Goal: Information Seeking & Learning: Learn about a topic

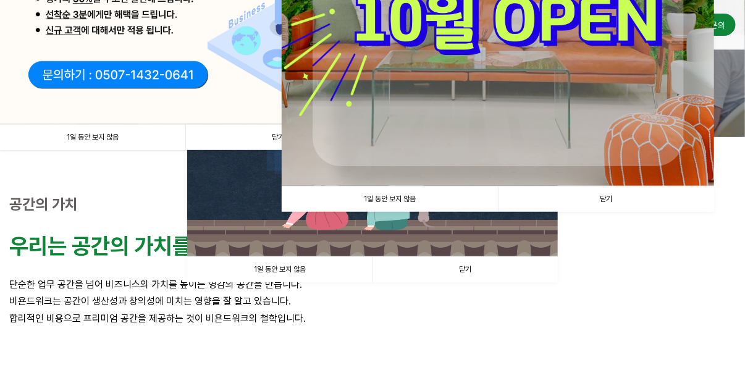
scroll to position [247, 0]
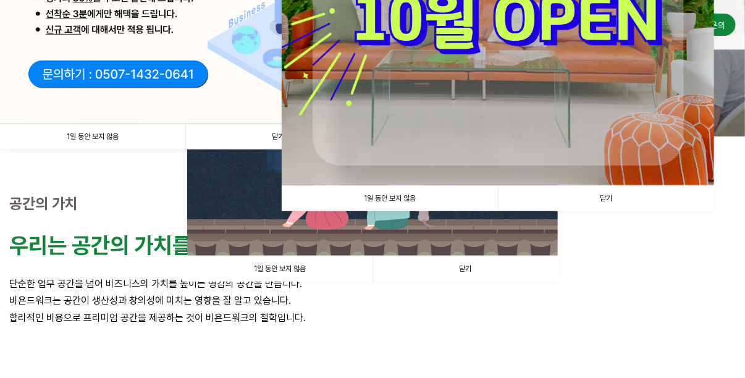
click at [273, 132] on link "닫기" at bounding box center [277, 136] width 185 height 25
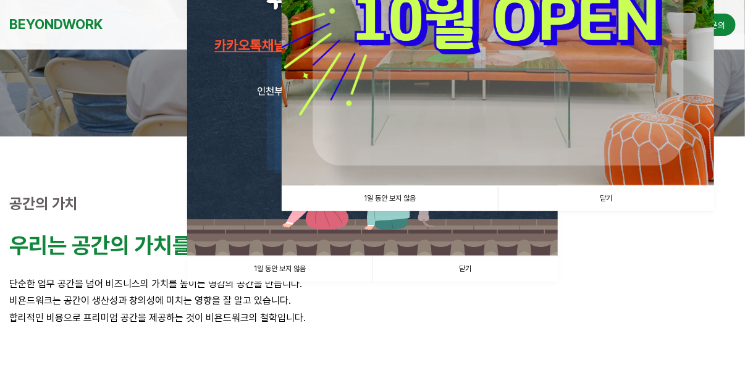
click at [399, 207] on link "1일 동안 보지 않음" at bounding box center [390, 198] width 216 height 25
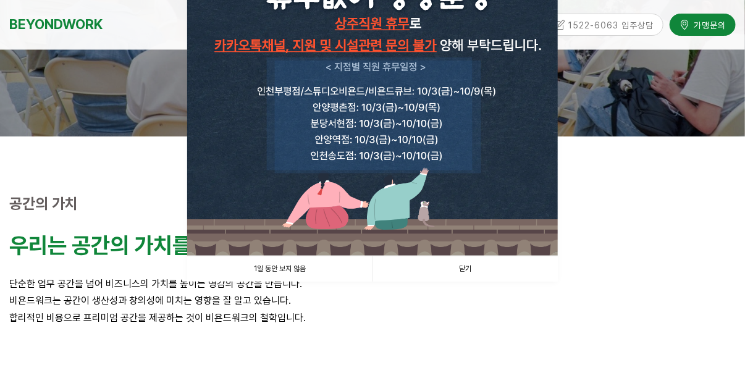
click at [469, 264] on link "닫기" at bounding box center [464, 268] width 185 height 25
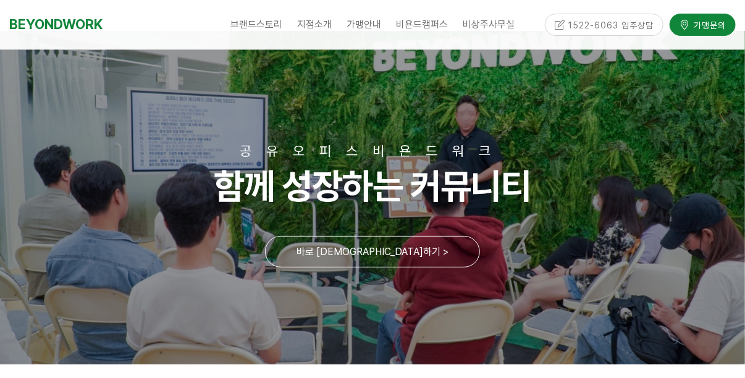
scroll to position [0, 0]
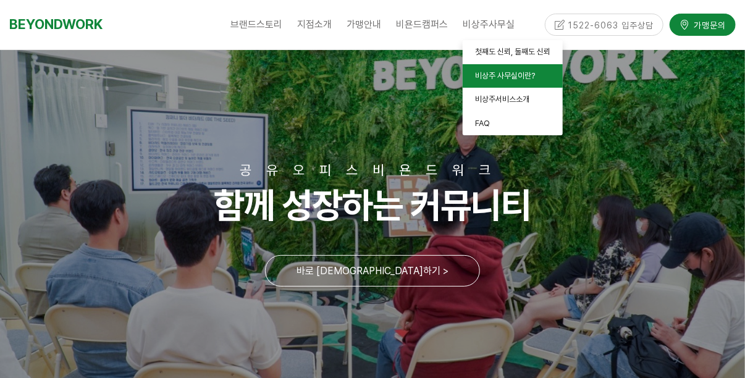
click at [486, 80] on span "비상주 사무실이란?" at bounding box center [505, 75] width 60 height 9
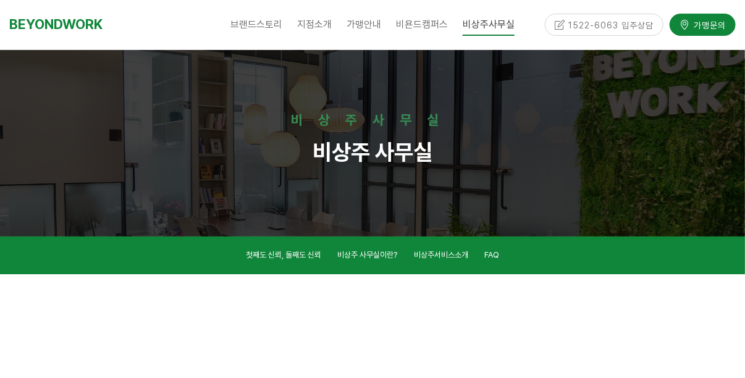
click at [170, 20] on div "BEYONDWORK" at bounding box center [110, 24] width 202 height 49
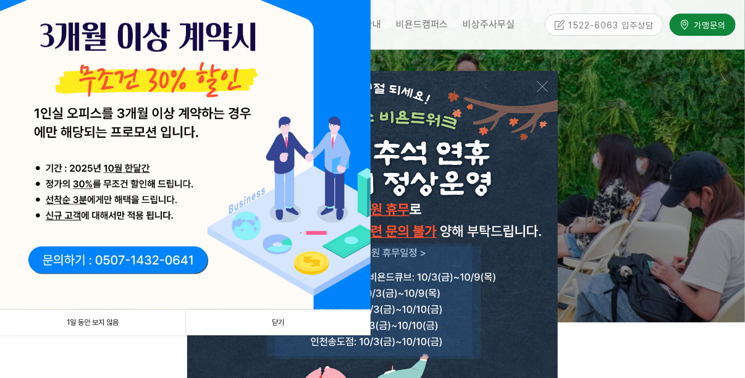
scroll to position [123, 0]
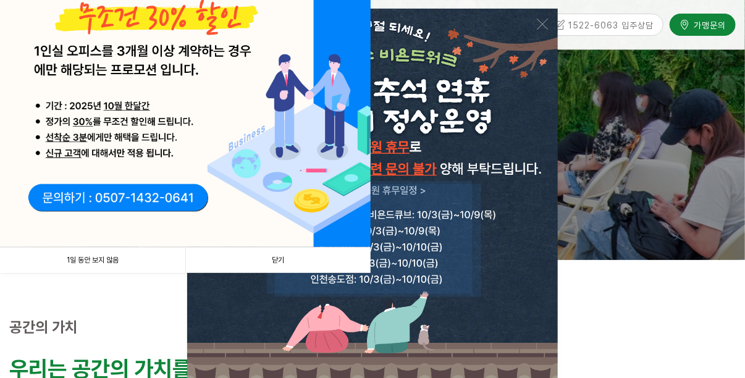
click at [279, 258] on link "닫기" at bounding box center [277, 260] width 185 height 25
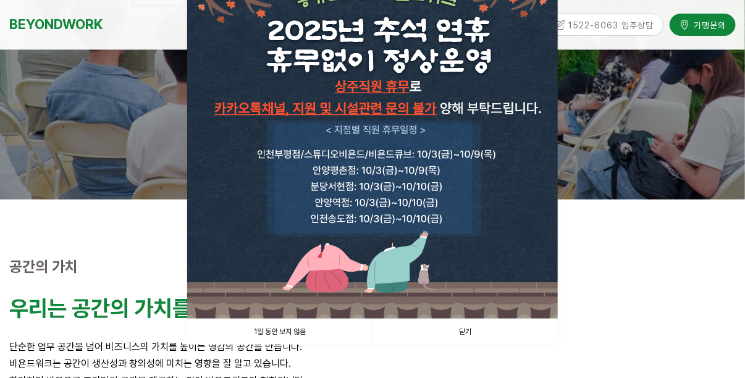
scroll to position [247, 0]
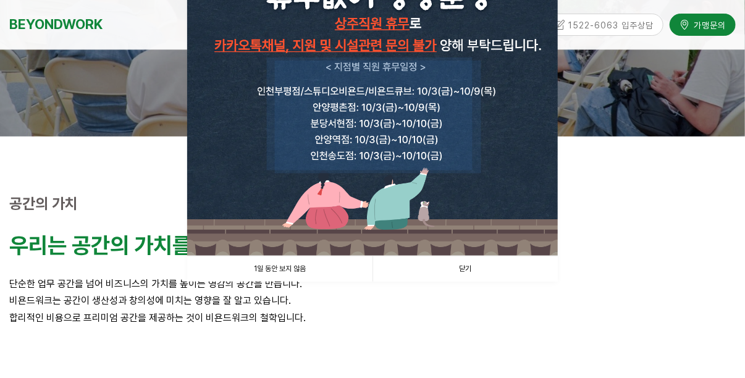
click at [474, 270] on link "닫기" at bounding box center [464, 268] width 185 height 25
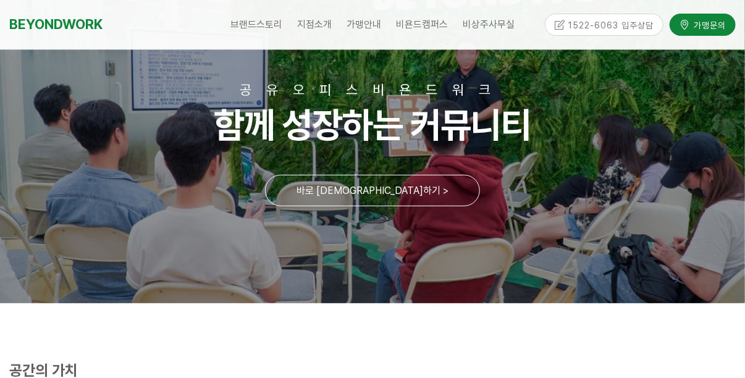
scroll to position [61, 0]
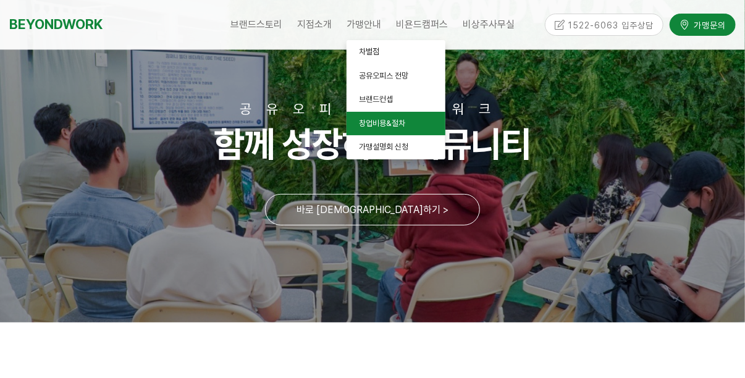
click at [385, 123] on span "창업비용&절차" at bounding box center [382, 123] width 46 height 9
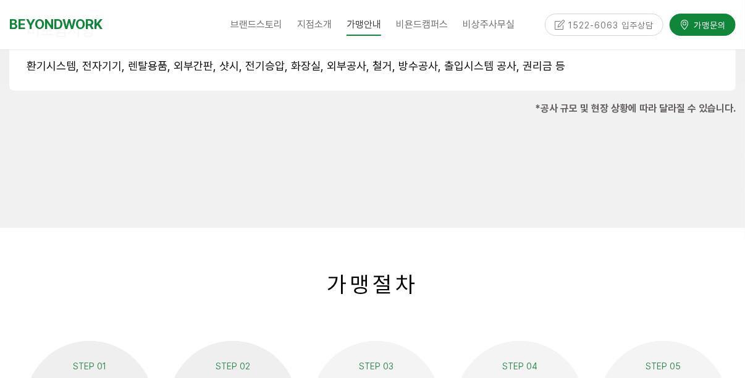
scroll to position [2037, 0]
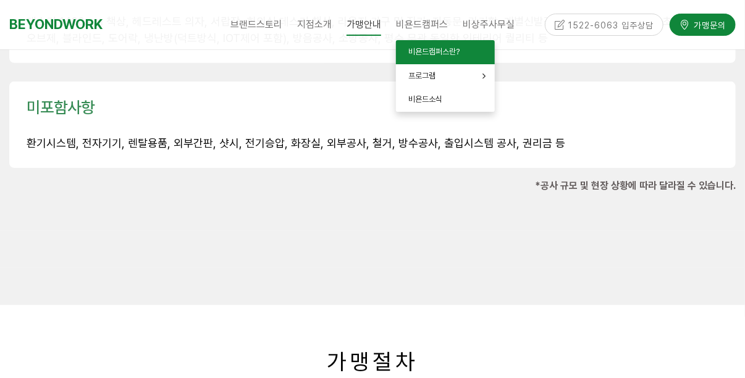
click at [432, 54] on span "비욘드캠퍼스란?" at bounding box center [433, 51] width 51 height 9
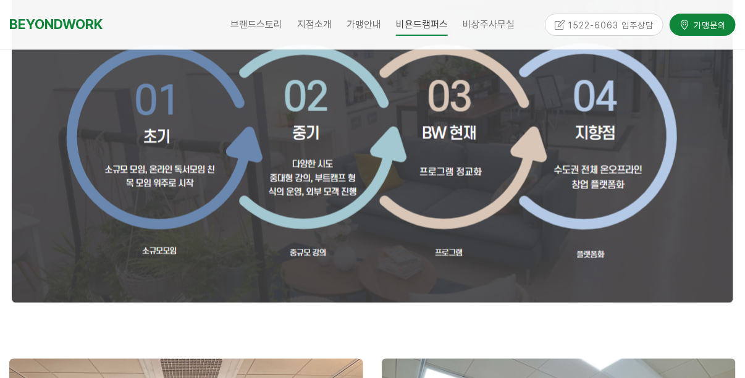
scroll to position [1049, 0]
